Goal: Find specific page/section: Find specific page/section

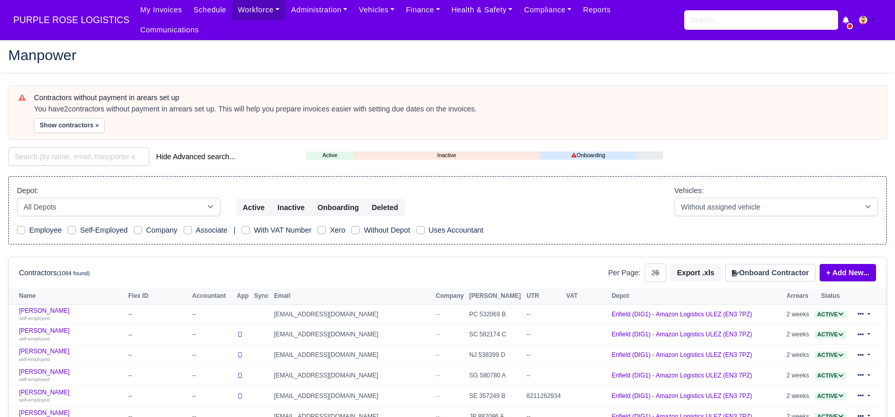
select select "25"
click at [70, 147] on input "search" at bounding box center [78, 156] width 141 height 18
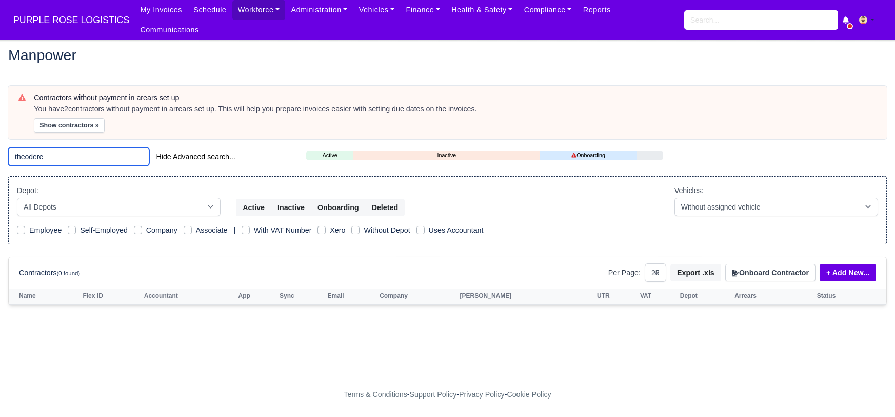
click at [57, 147] on input "theodere" at bounding box center [78, 156] width 141 height 18
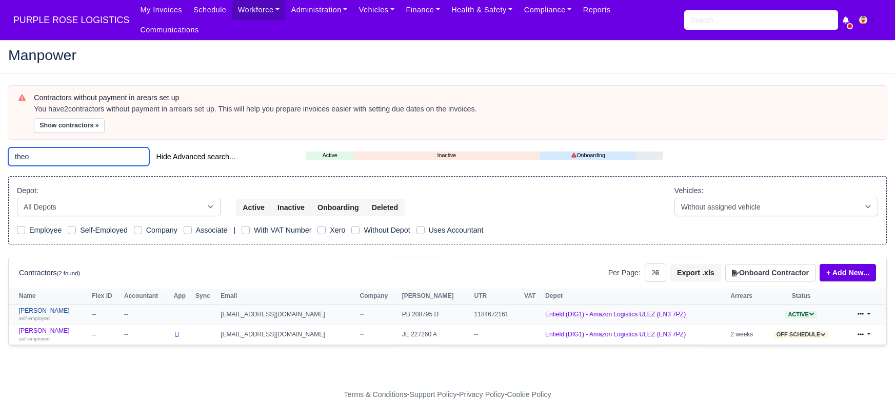
type input "theo"
click at [65, 307] on link "Theodore Hudson self-employed" at bounding box center [53, 314] width 68 height 15
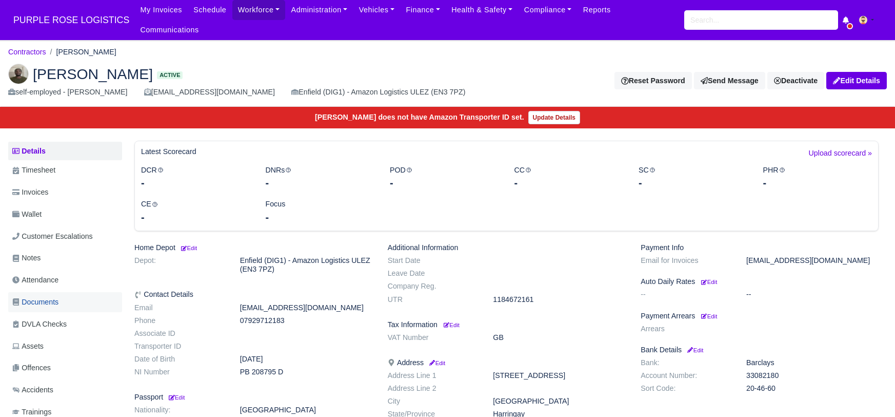
click at [50, 296] on span "Documents" at bounding box center [35, 302] width 46 height 12
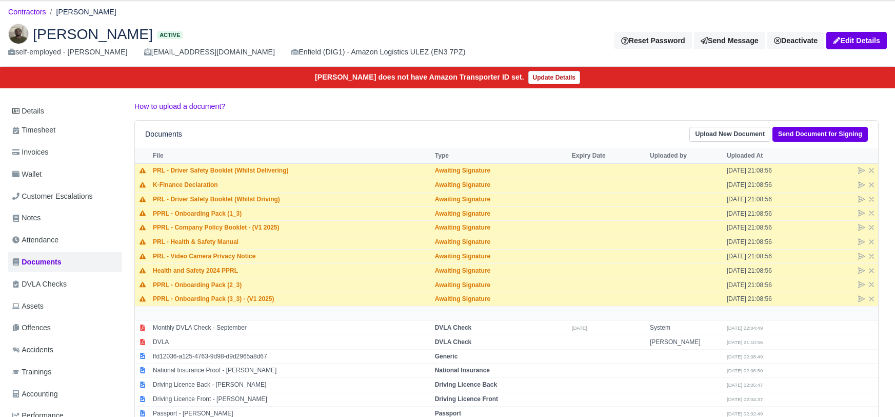
scroll to position [123, 0]
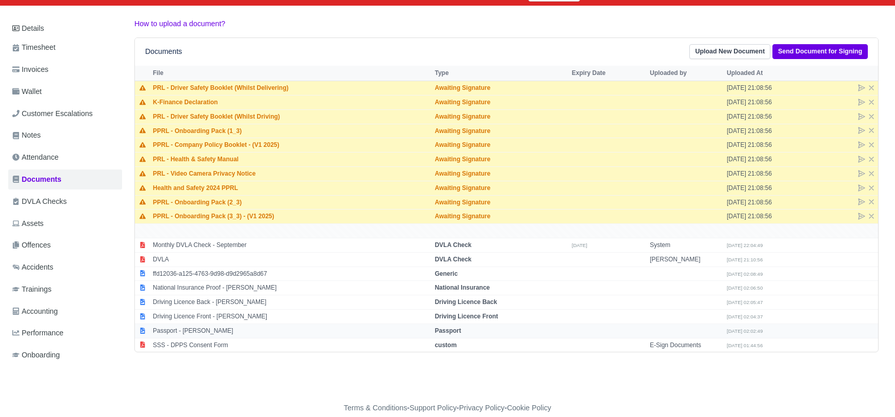
click at [451, 327] on strong "Passport" at bounding box center [448, 330] width 26 height 7
select select "passport"
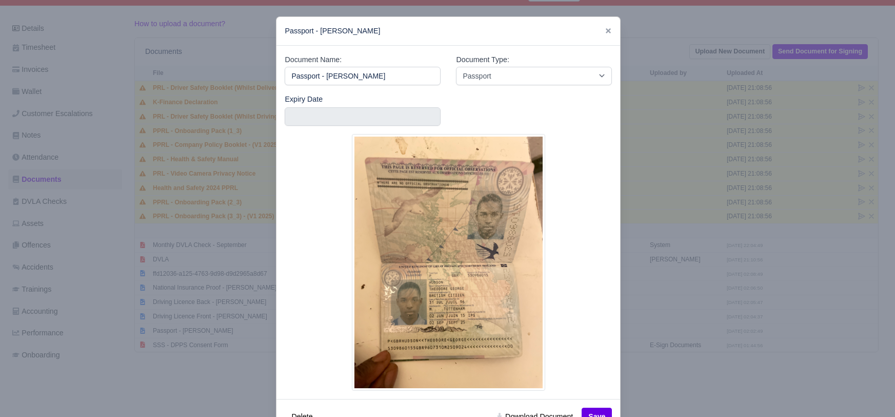
click at [663, 395] on div at bounding box center [447, 208] width 895 height 417
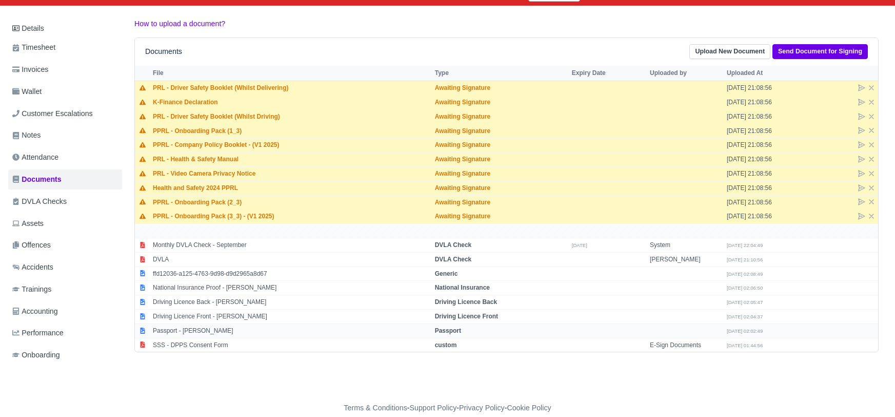
click at [442, 327] on strong "Passport" at bounding box center [448, 330] width 26 height 7
select select "passport"
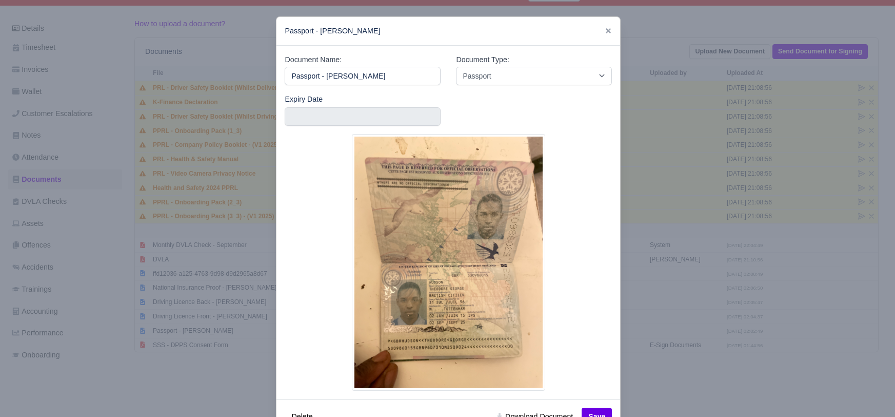
click at [683, 383] on div at bounding box center [447, 208] width 895 height 417
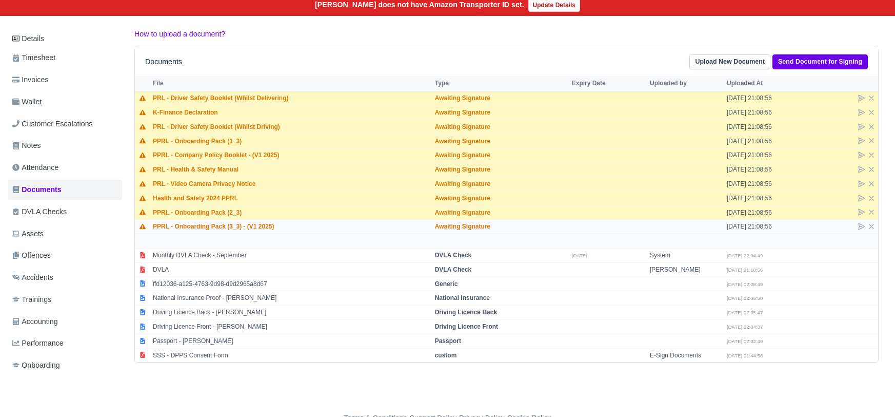
scroll to position [107, 0]
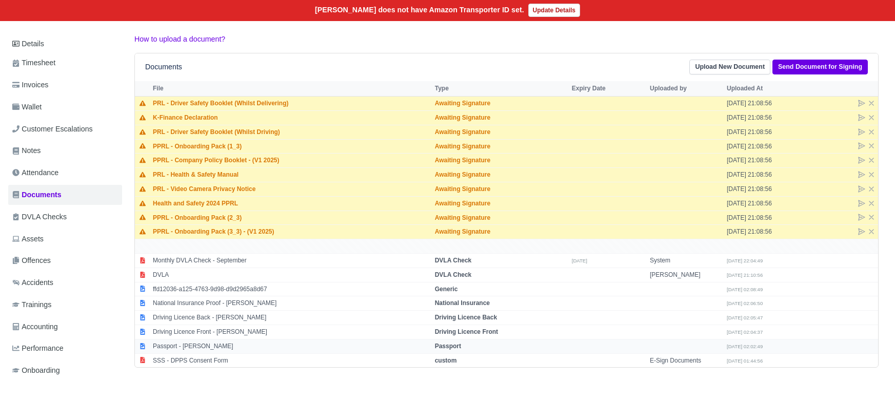
click at [448, 342] on strong "Passport" at bounding box center [448, 345] width 26 height 7
select select "passport"
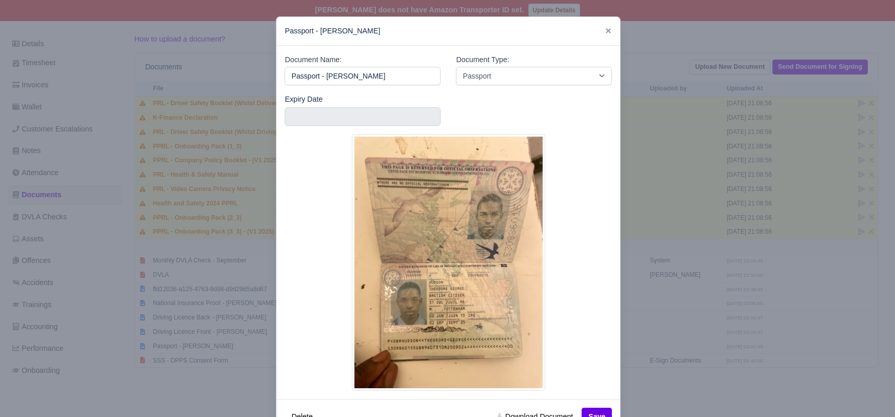
click at [667, 385] on div at bounding box center [447, 208] width 895 height 417
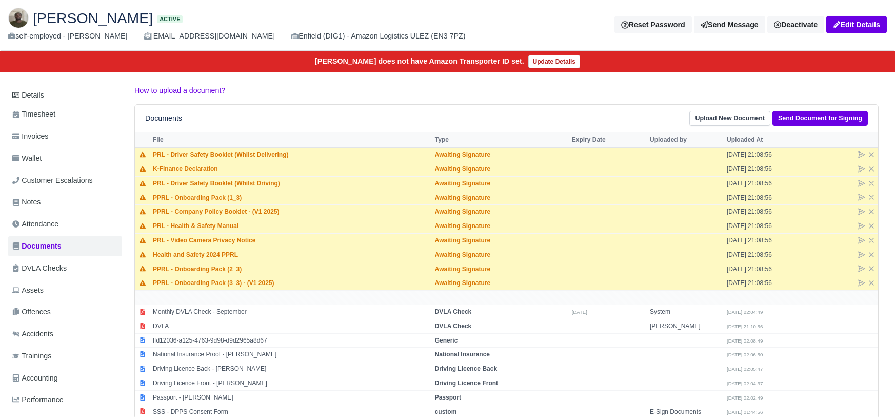
scroll to position [0, 0]
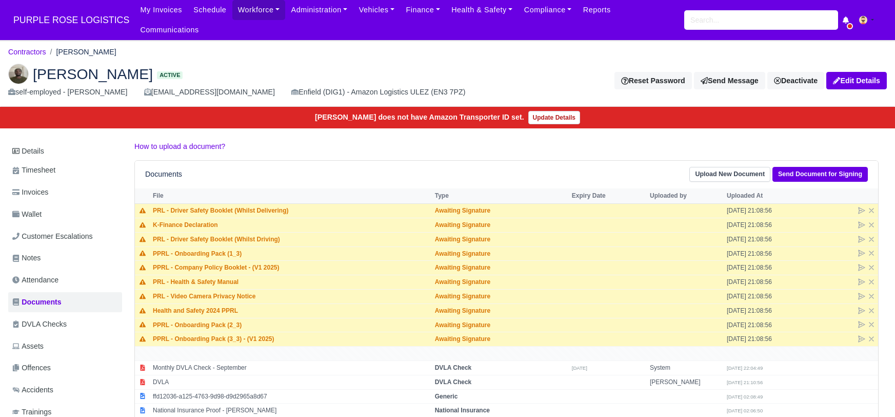
click at [367, 64] on h2 "Theodore Hudson Active" at bounding box center [240, 74] width 465 height 21
click at [239, 44] on ol "Contractors Theodore Hudson" at bounding box center [447, 52] width 879 height 16
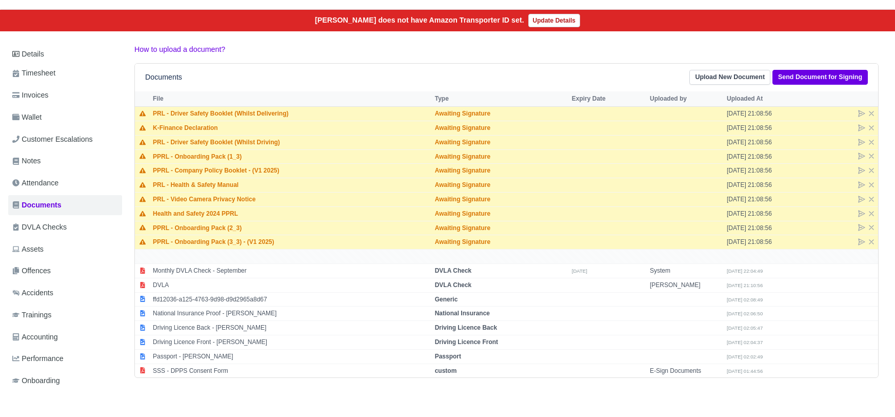
scroll to position [123, 0]
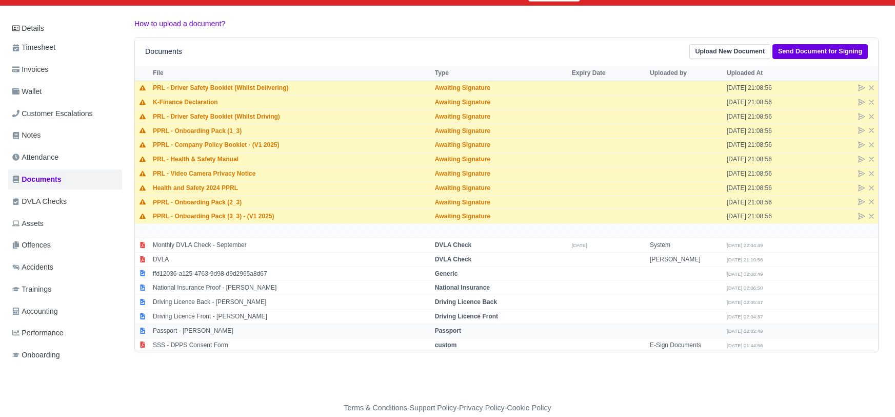
click at [441, 327] on strong "Passport" at bounding box center [448, 330] width 26 height 7
select select "passport"
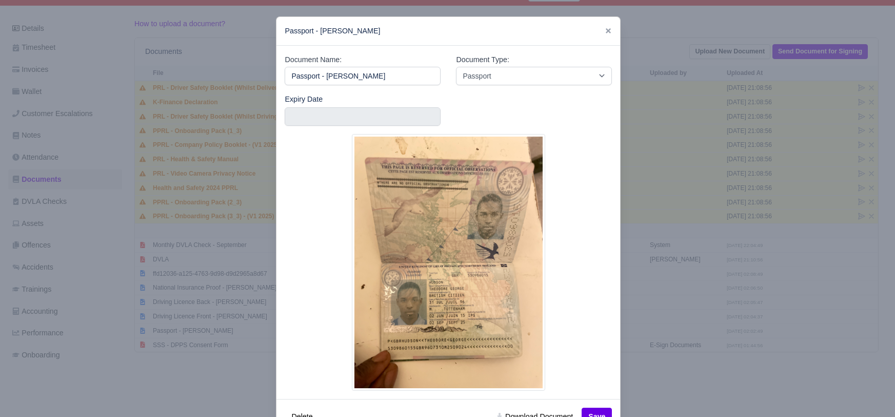
click at [671, 3] on div at bounding box center [447, 208] width 895 height 417
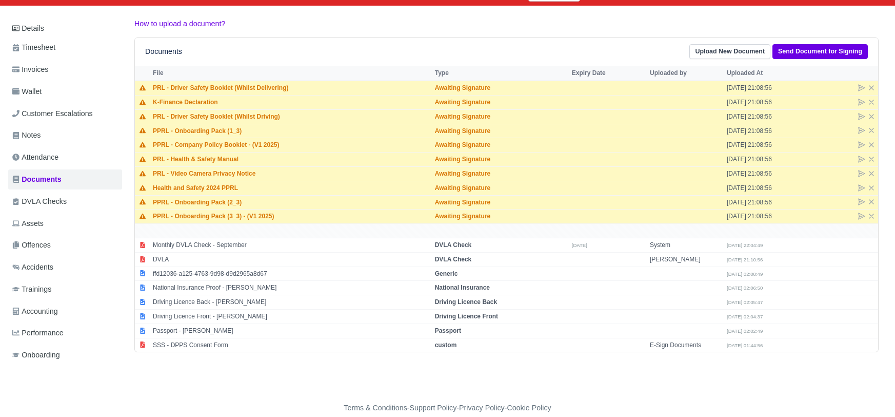
scroll to position [0, 0]
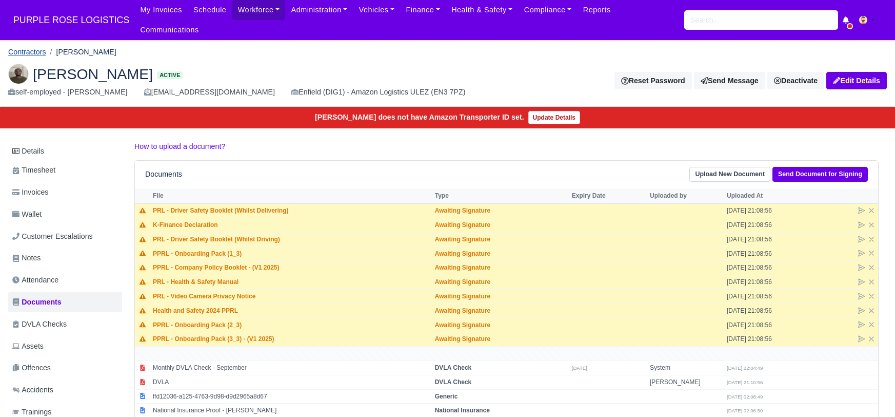
click at [32, 48] on link "Contractors" at bounding box center [27, 52] width 38 height 8
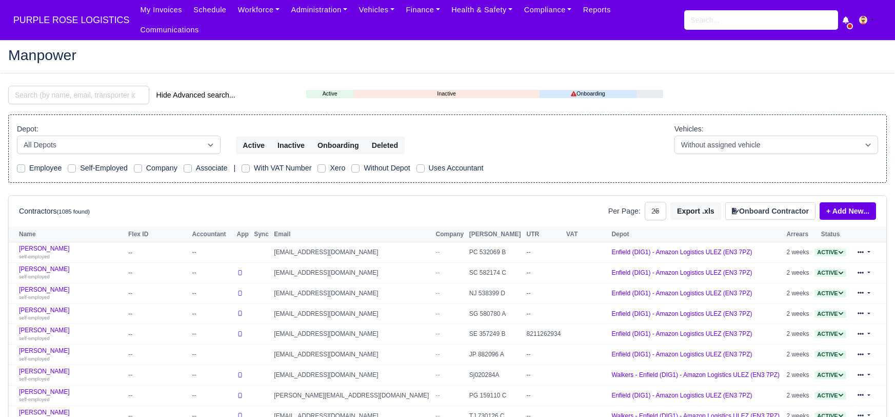
select select "25"
click at [74, 86] on input "search" at bounding box center [78, 95] width 141 height 18
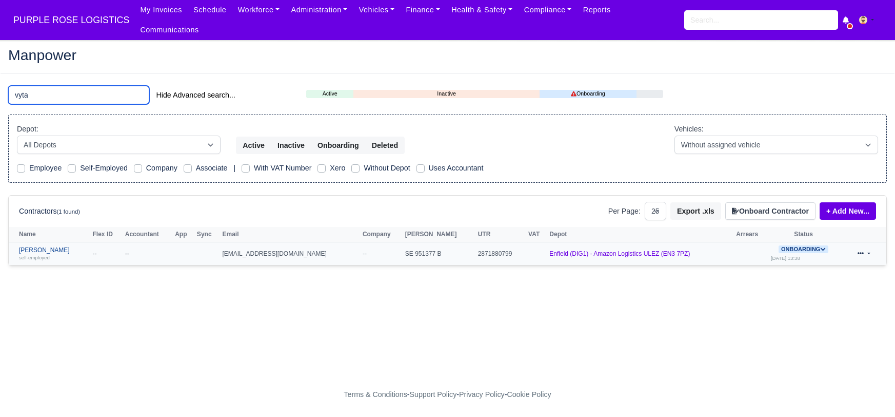
type input "vyta"
click at [40, 246] on link "Vytautas Mackevicius self-employed" at bounding box center [53, 253] width 69 height 15
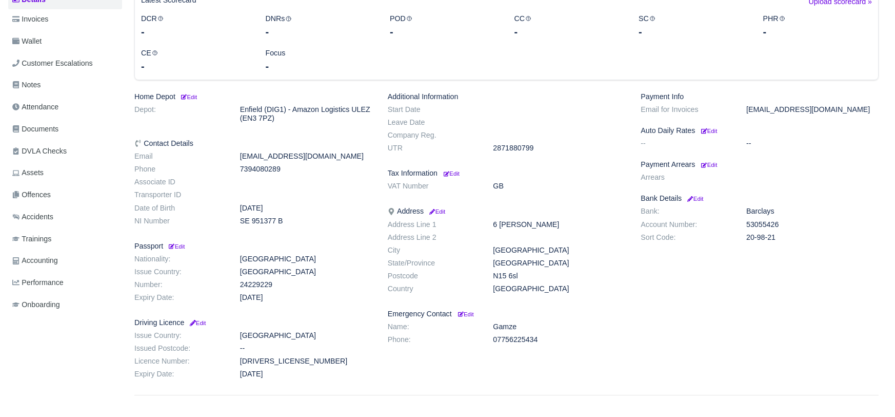
scroll to position [180, 0]
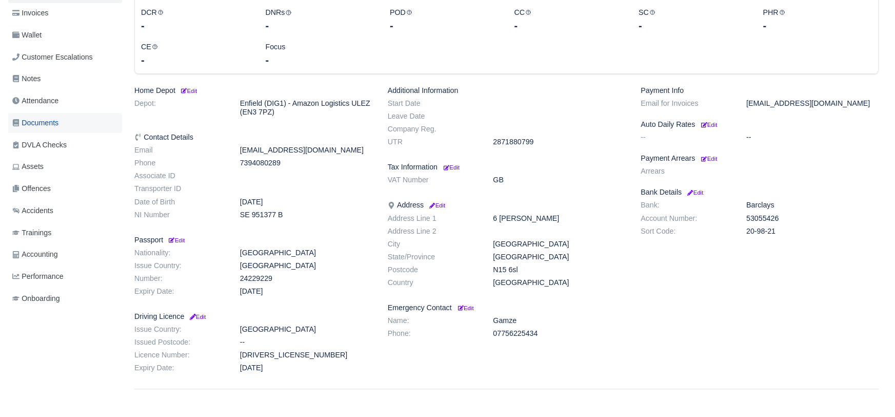
click at [34, 117] on span "Documents" at bounding box center [35, 123] width 46 height 12
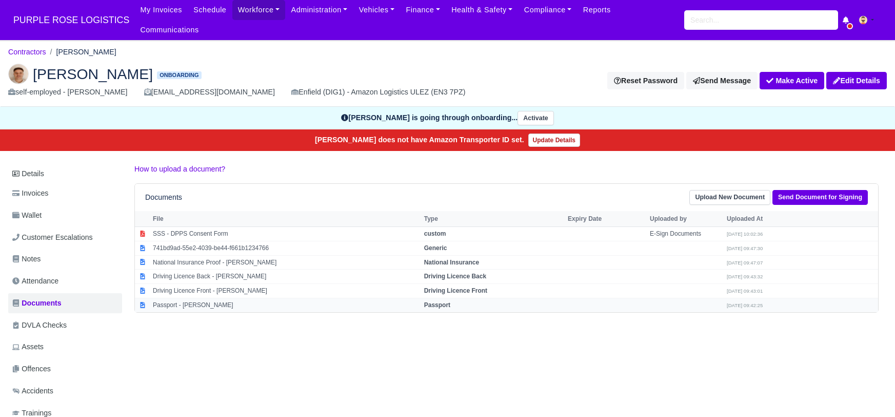
click at [450, 301] on strong "Passport" at bounding box center [437, 304] width 26 height 7
select select "passport"
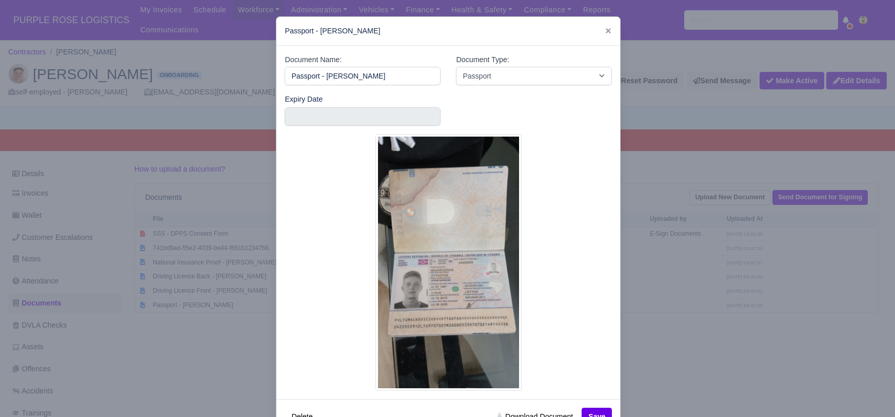
click at [718, 361] on div at bounding box center [447, 208] width 895 height 417
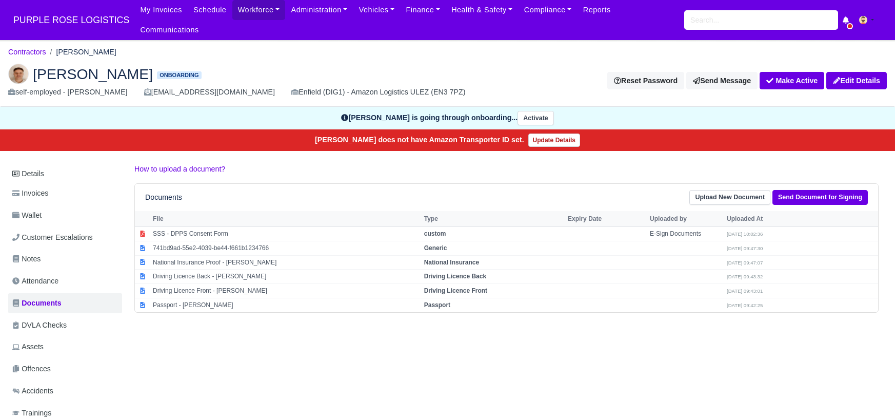
click at [502, 339] on div "Details Invoices Wallet Customer Escalations Notes Attendance Documents DVLA Ch…" at bounding box center [447, 335] width 879 height 345
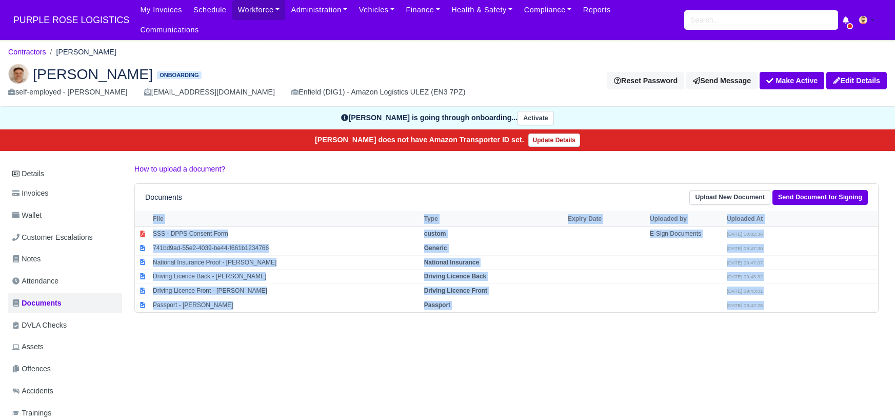
click at [502, 339] on div "Details Invoices Wallet Customer Escalations Notes Attendance Documents DVLA Ch…" at bounding box center [447, 335] width 879 height 345
click at [391, 342] on div "Details Invoices Wallet Customer Escalations Notes Attendance Documents DVLA Ch…" at bounding box center [447, 335] width 879 height 345
